Goal: Transaction & Acquisition: Subscribe to service/newsletter

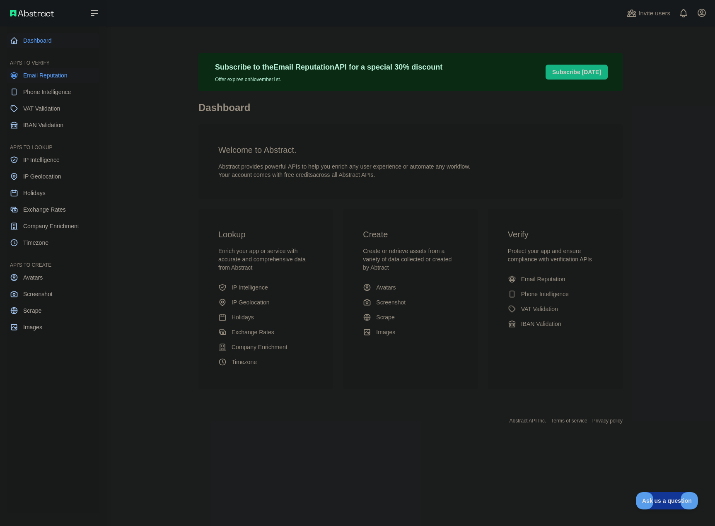
click at [16, 78] on icon at bounding box center [14, 75] width 6 height 7
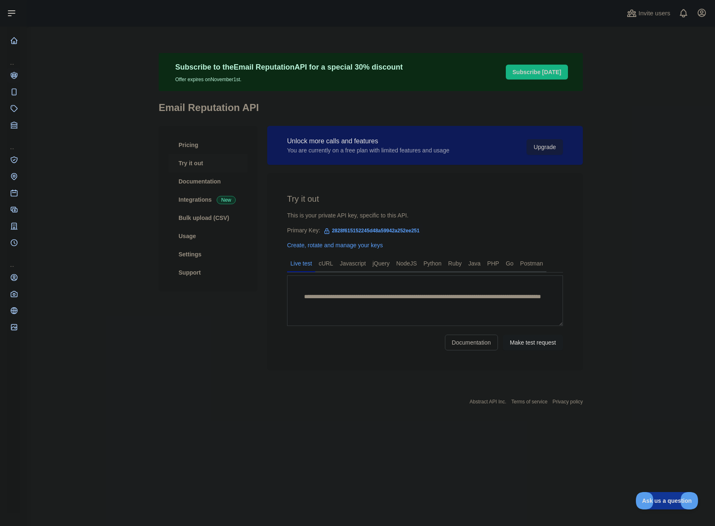
click at [546, 150] on button "Upgrade" at bounding box center [545, 147] width 36 height 16
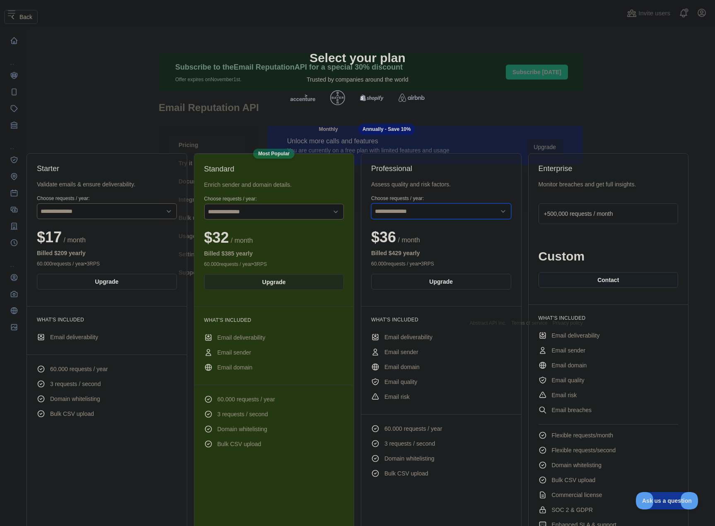
click at [452, 216] on select "**********" at bounding box center [441, 212] width 140 height 16
click at [452, 215] on select "**********" at bounding box center [441, 212] width 140 height 16
click at [460, 285] on button "Upgrade" at bounding box center [441, 282] width 140 height 16
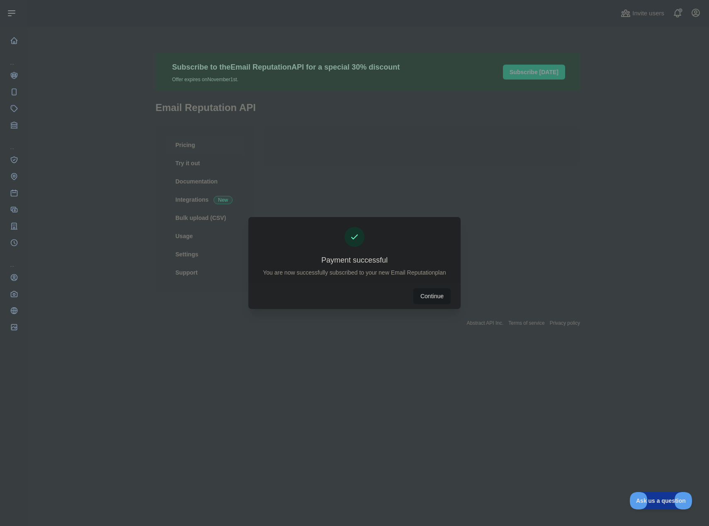
click at [432, 298] on button "Continue" at bounding box center [431, 296] width 37 height 16
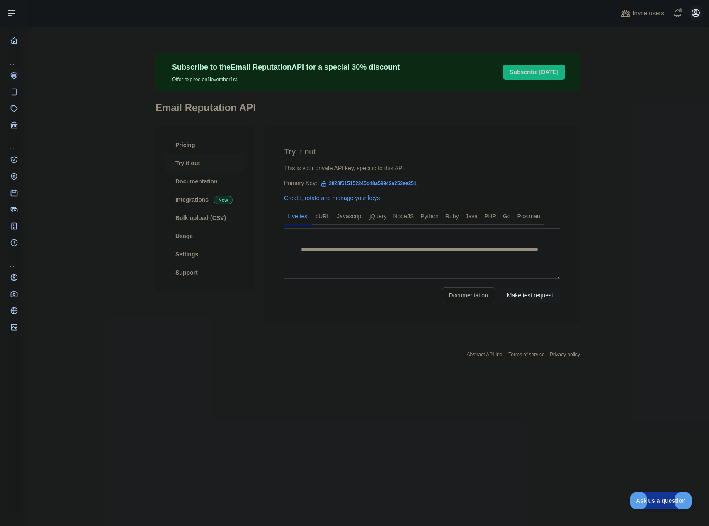
click at [695, 17] on icon "button" at bounding box center [695, 12] width 7 height 7
click at [695, 16] on icon "button" at bounding box center [695, 12] width 7 height 7
click at [697, 17] on icon "button" at bounding box center [695, 12] width 7 height 7
click at [627, 87] on button "Billing" at bounding box center [655, 89] width 93 height 15
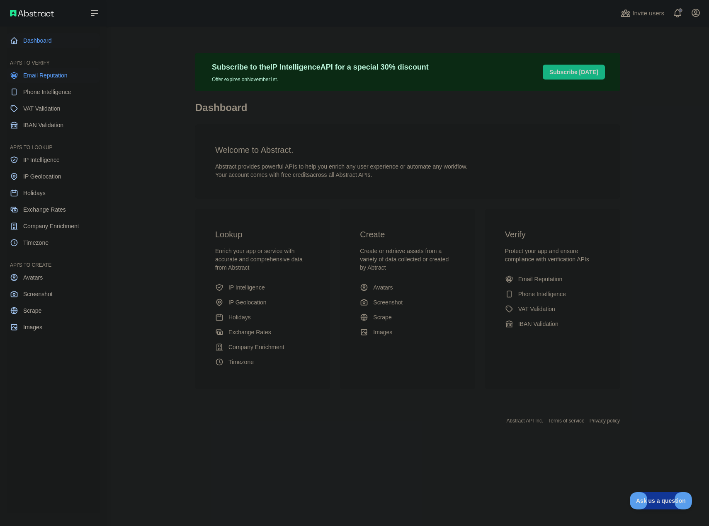
click at [20, 75] on link "Email Reputation" at bounding box center [53, 75] width 93 height 15
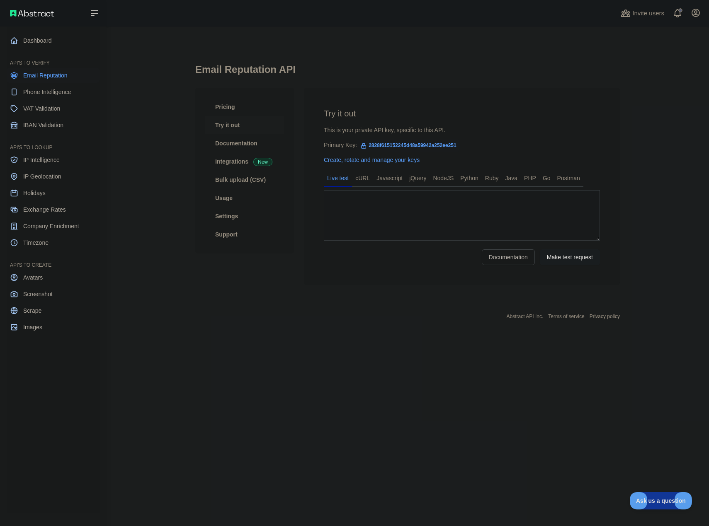
type textarea "**********"
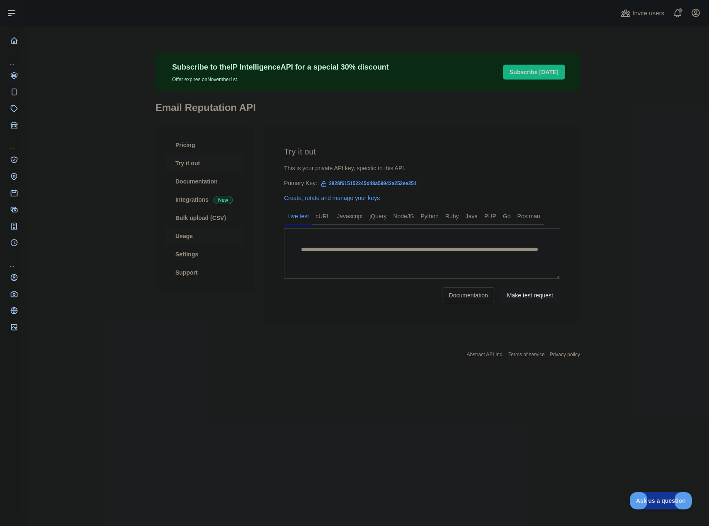
click at [201, 239] on link "Usage" at bounding box center [204, 236] width 79 height 18
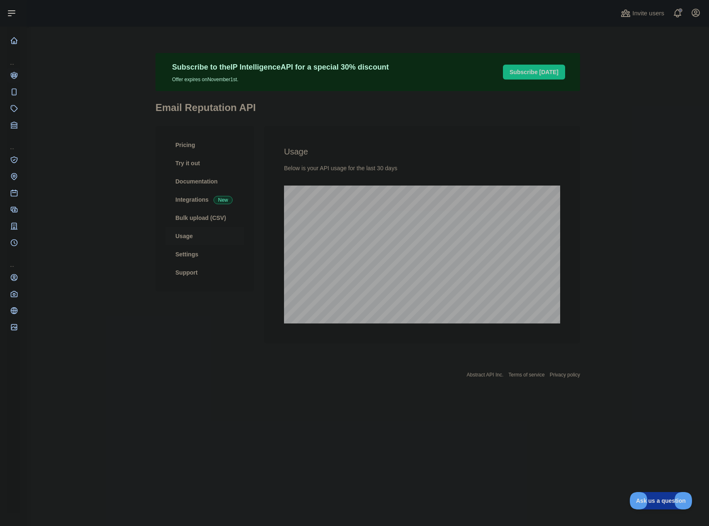
scroll to position [500, 682]
click at [179, 143] on link "Pricing" at bounding box center [204, 145] width 79 height 18
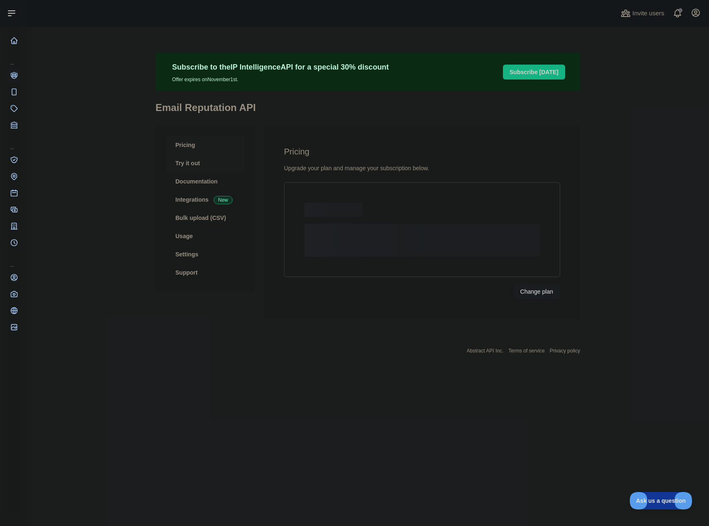
click at [186, 159] on link "Try it out" at bounding box center [204, 163] width 79 height 18
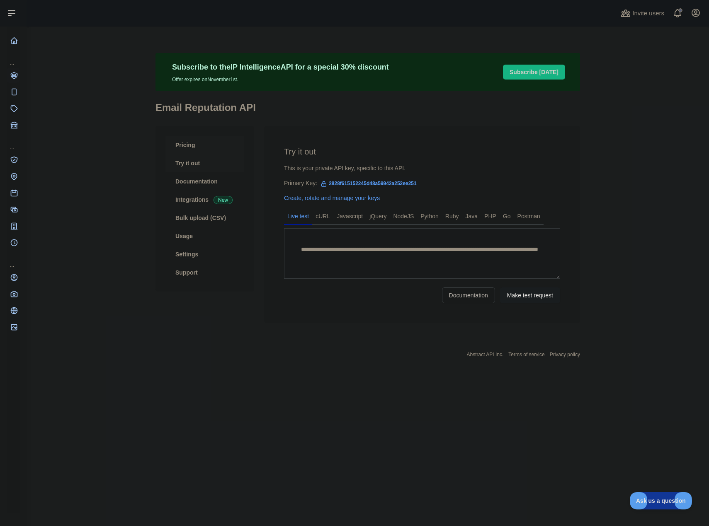
click at [189, 148] on link "Pricing" at bounding box center [204, 145] width 79 height 18
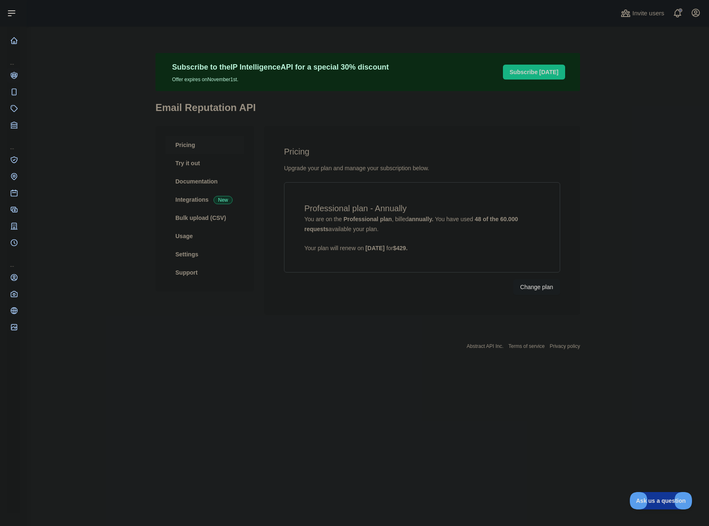
click at [126, 172] on main "Subscribe to the IP Intelligence API for a special 30 % discount Offer expires …" at bounding box center [368, 277] width 682 height 500
click at [529, 285] on button "Change plan" at bounding box center [536, 287] width 47 height 16
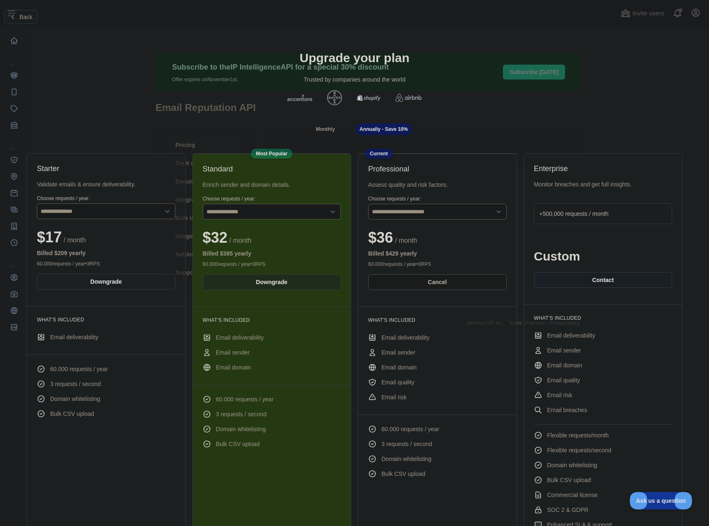
click at [380, 133] on div "Annually - Save 10%" at bounding box center [383, 130] width 57 height 12
